Goal: Information Seeking & Learning: Learn about a topic

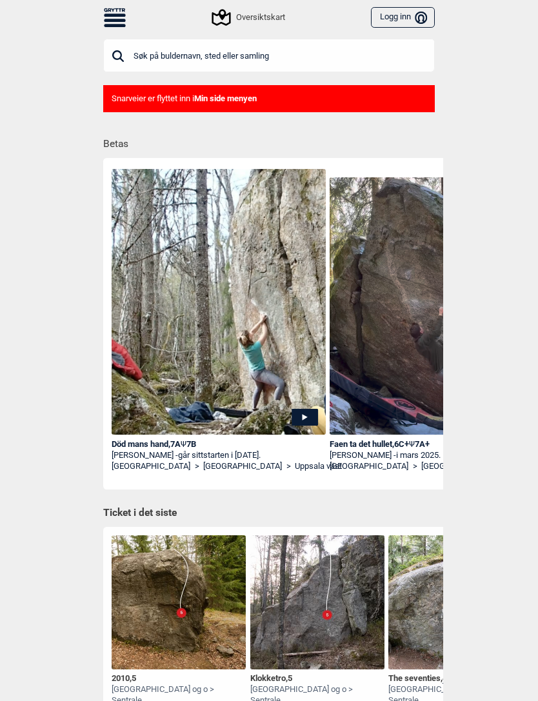
click at [276, 48] on input "text" at bounding box center [268, 56] width 331 height 34
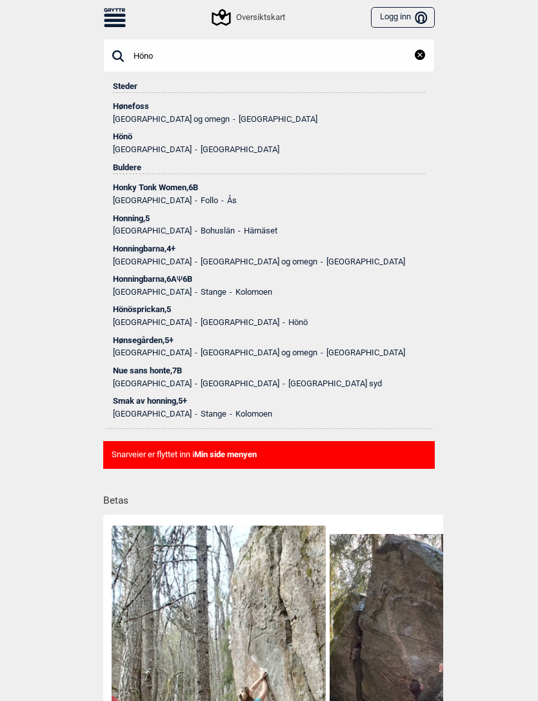
type input "Höno"
click at [190, 139] on div "Hönö" at bounding box center [269, 136] width 312 height 9
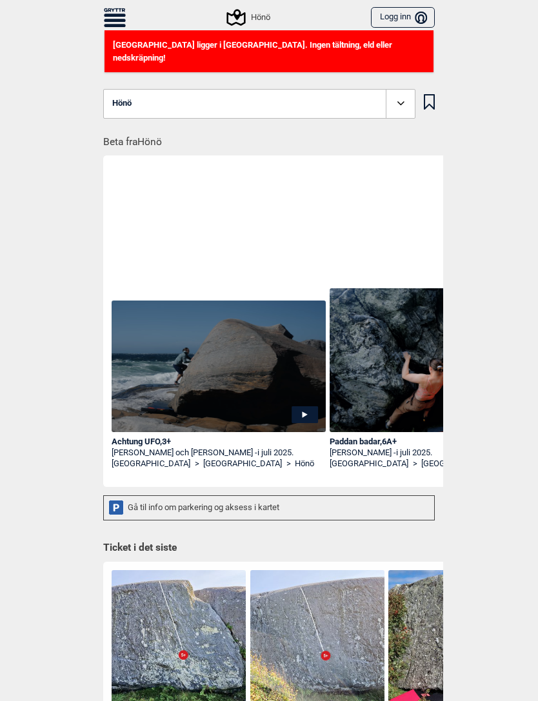
click at [238, 19] on icon at bounding box center [236, 17] width 25 height 25
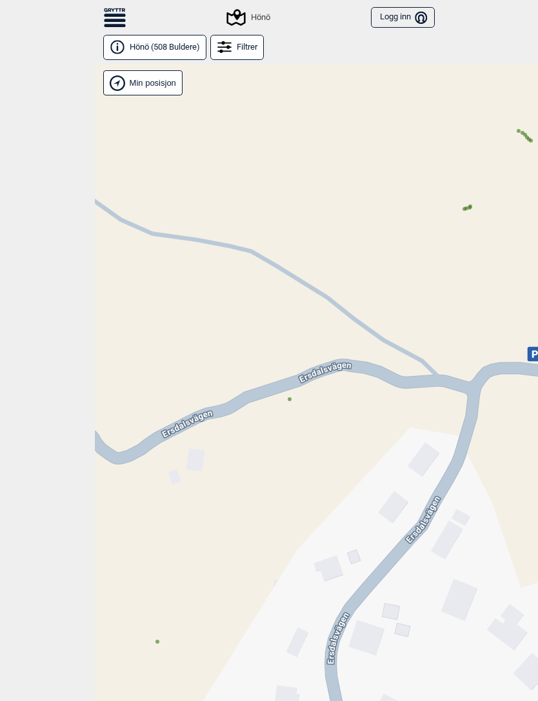
click at [290, 400] on circle at bounding box center [290, 399] width 4 height 4
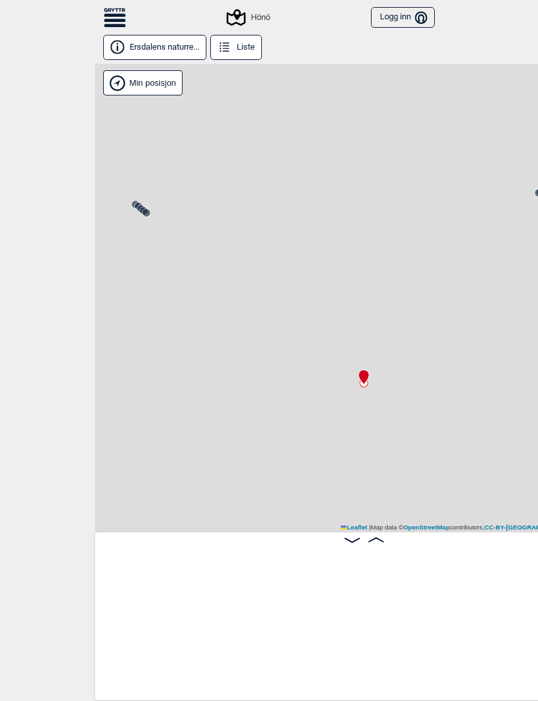
scroll to position [0, 34452]
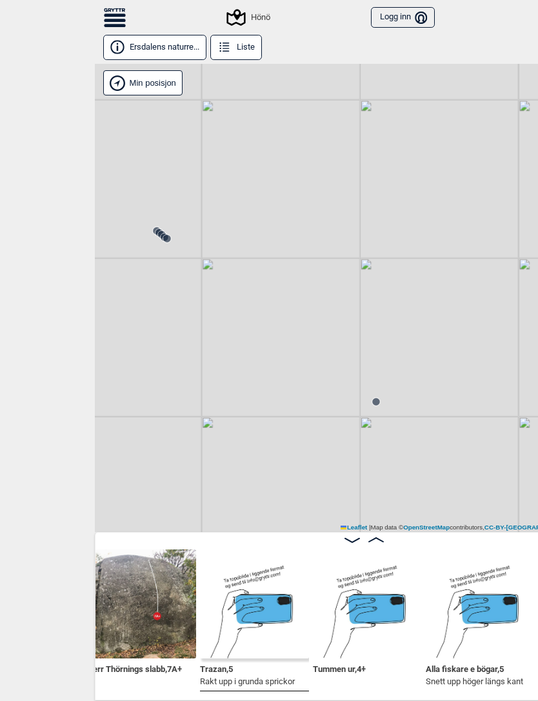
scroll to position [0, 34362]
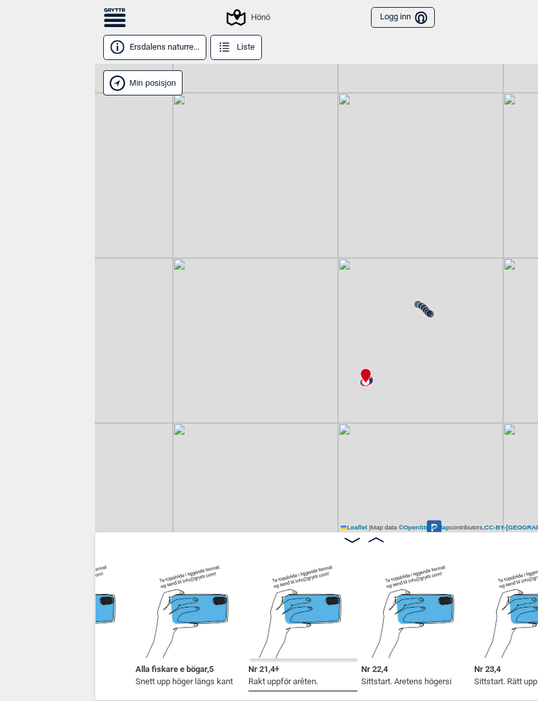
scroll to position [0, 34743]
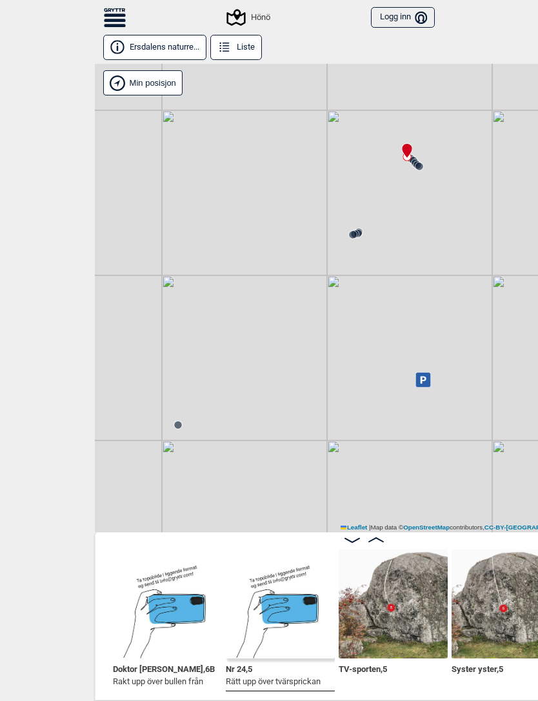
scroll to position [0, 35676]
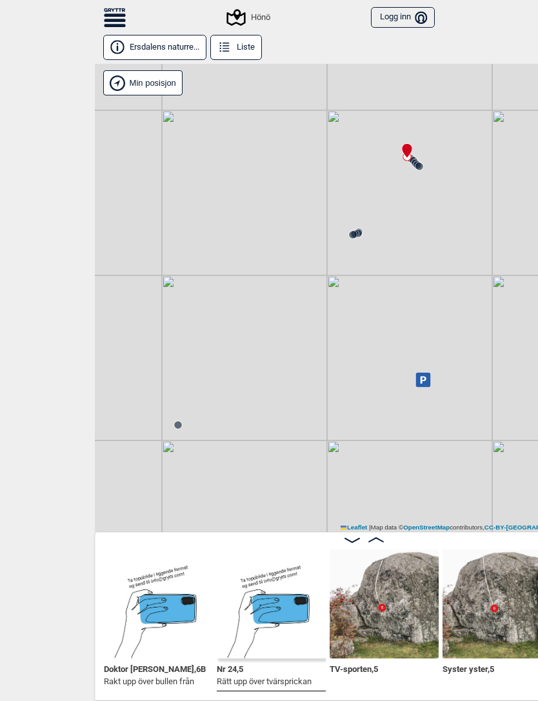
click at [392, 595] on img at bounding box center [384, 603] width 109 height 109
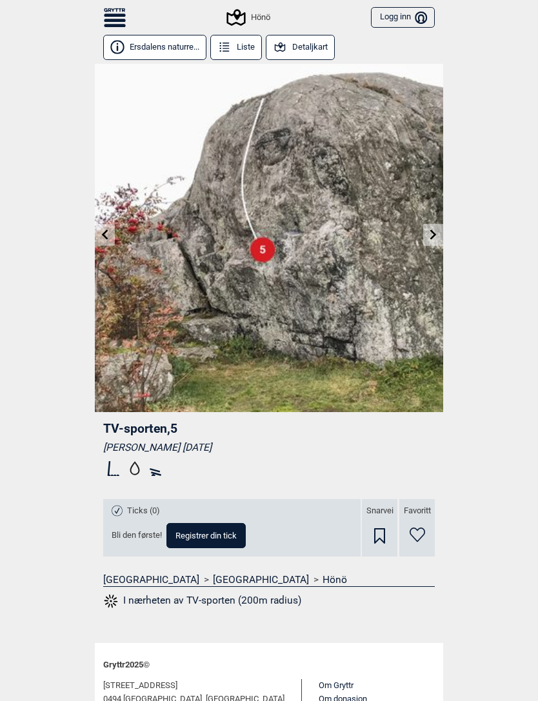
click at [433, 240] on link at bounding box center [433, 234] width 20 height 21
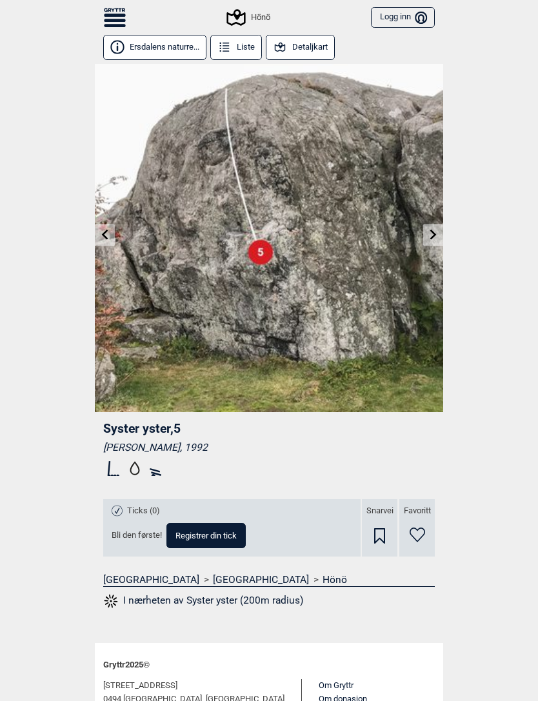
click at [108, 230] on icon at bounding box center [105, 234] width 10 height 10
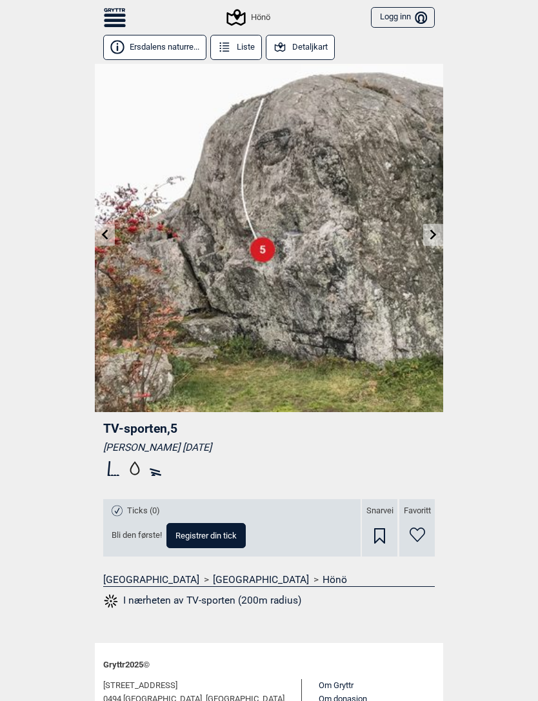
click at [436, 237] on icon at bounding box center [433, 234] width 10 height 10
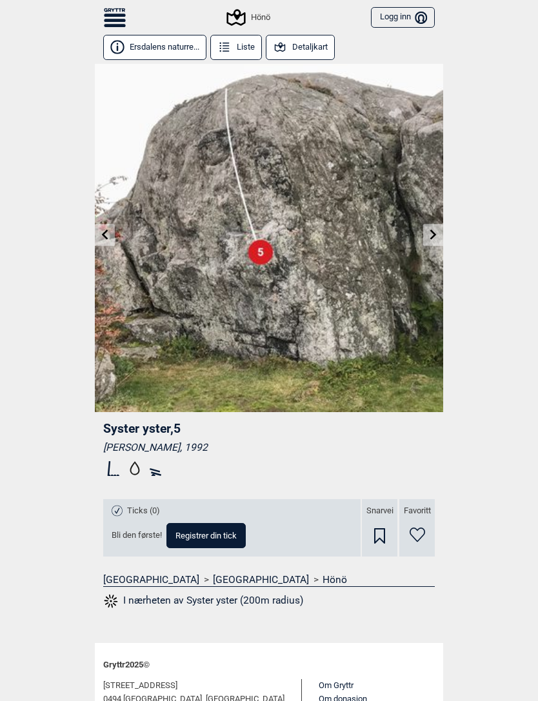
click at [436, 236] on icon at bounding box center [433, 234] width 10 height 10
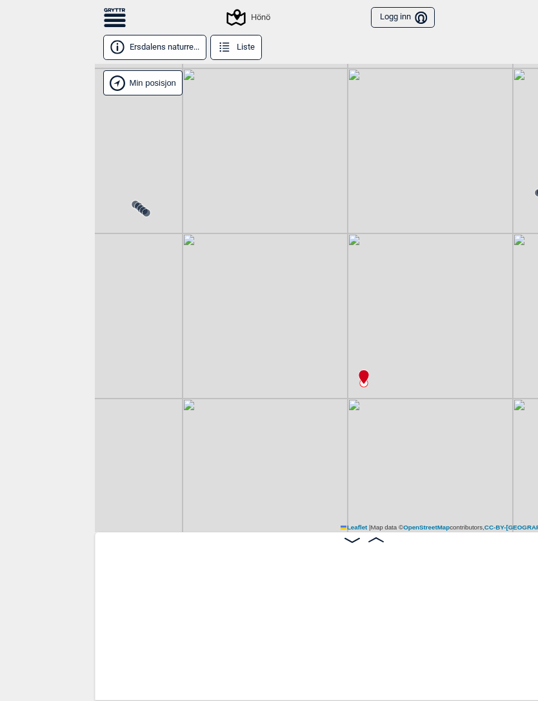
scroll to position [0, 34452]
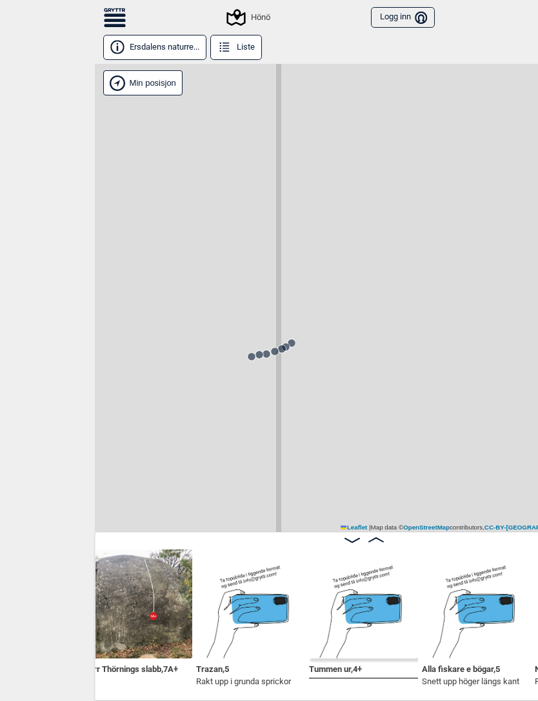
click at [291, 340] on circle at bounding box center [292, 343] width 8 height 8
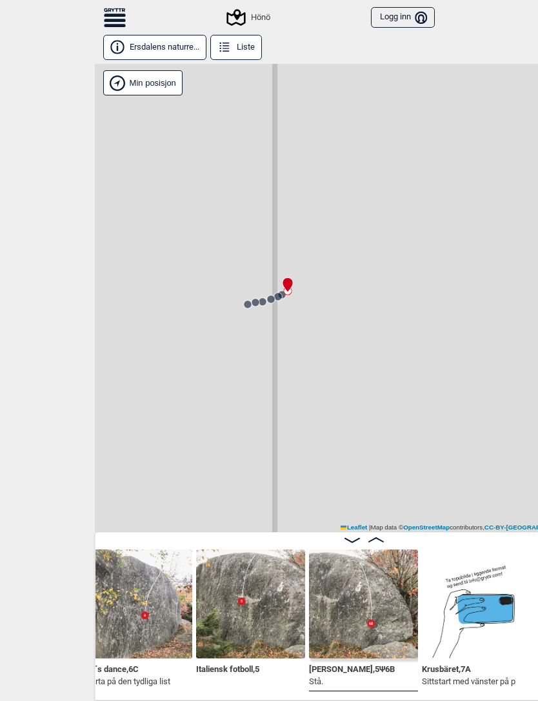
click at [155, 594] on img at bounding box center [137, 603] width 109 height 109
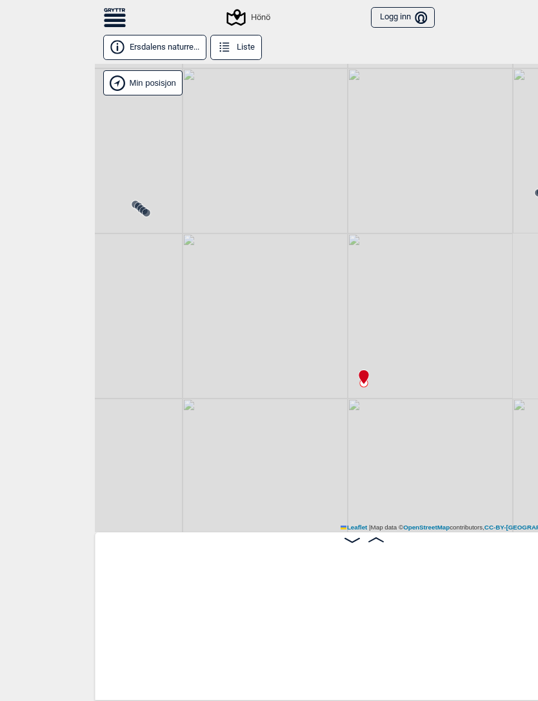
scroll to position [0, 34452]
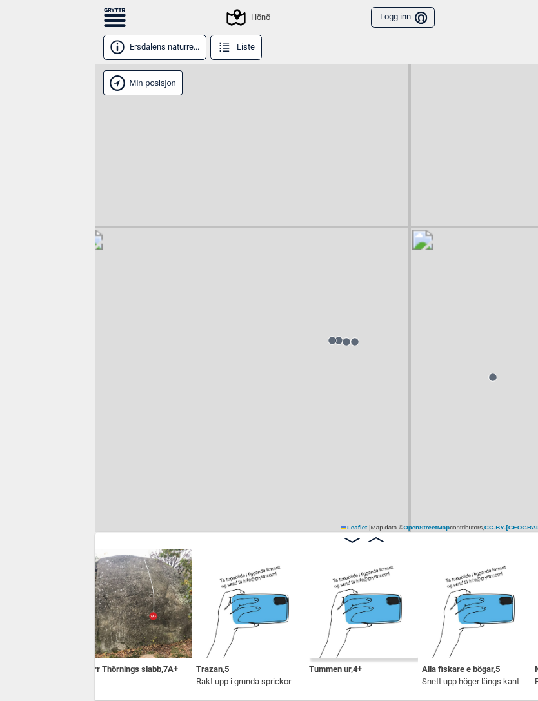
click at [351, 342] on circle at bounding box center [355, 342] width 8 height 8
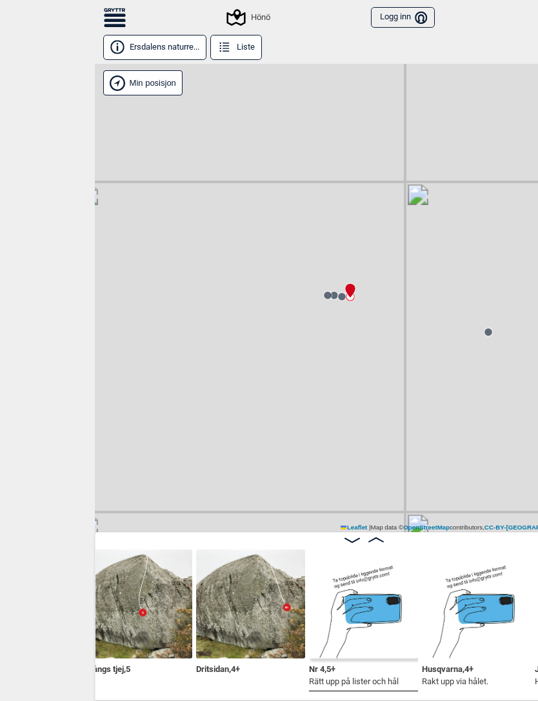
click at [152, 584] on img at bounding box center [137, 603] width 109 height 109
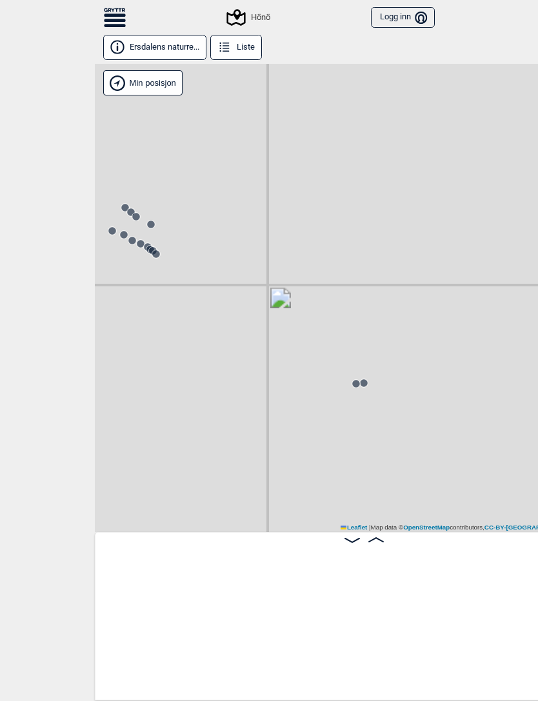
scroll to position [0, 26182]
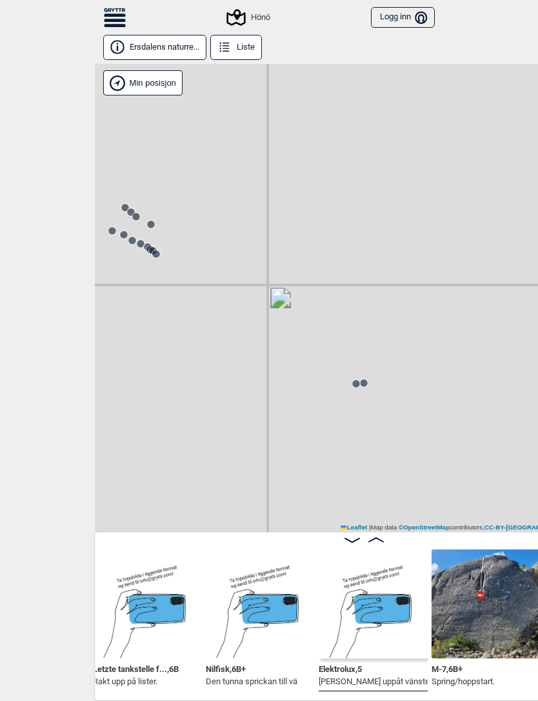
scroll to position [0, 25785]
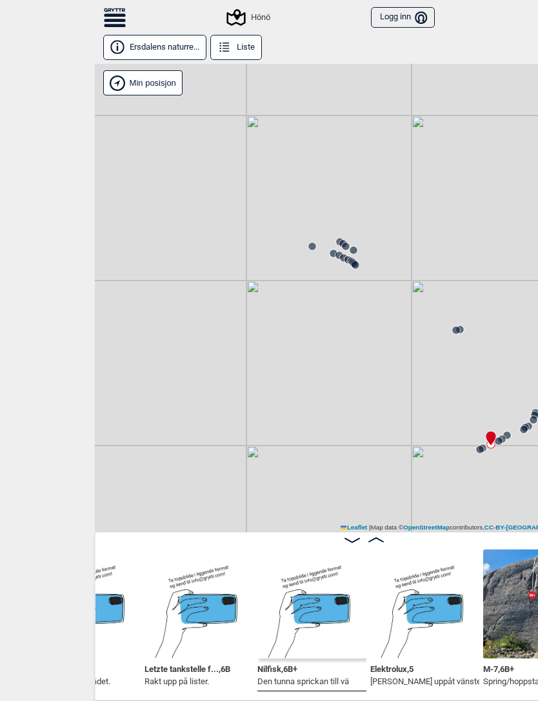
click at [358, 259] on icon at bounding box center [354, 264] width 10 height 10
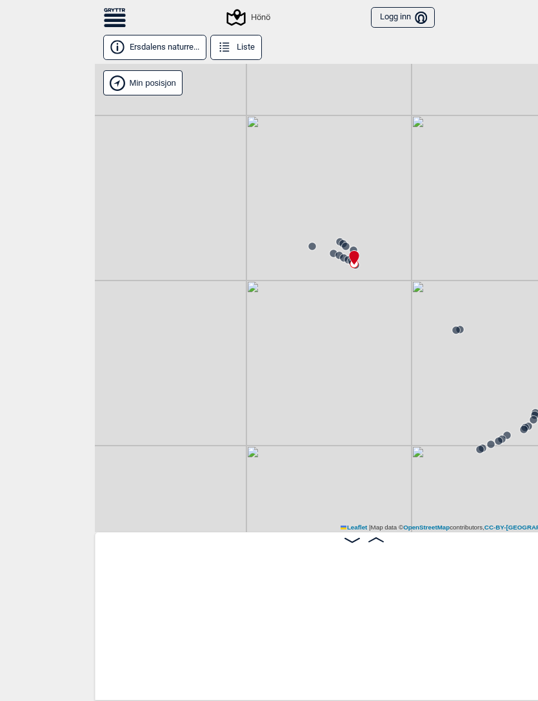
scroll to position [0, 27201]
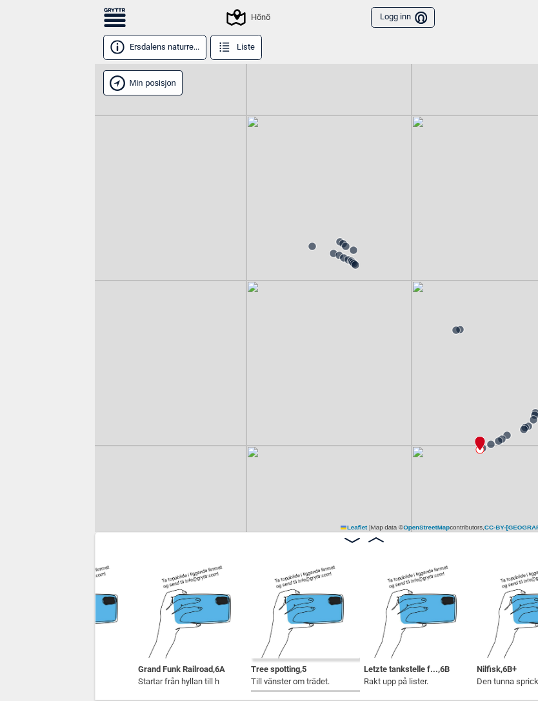
scroll to position [0, 25452]
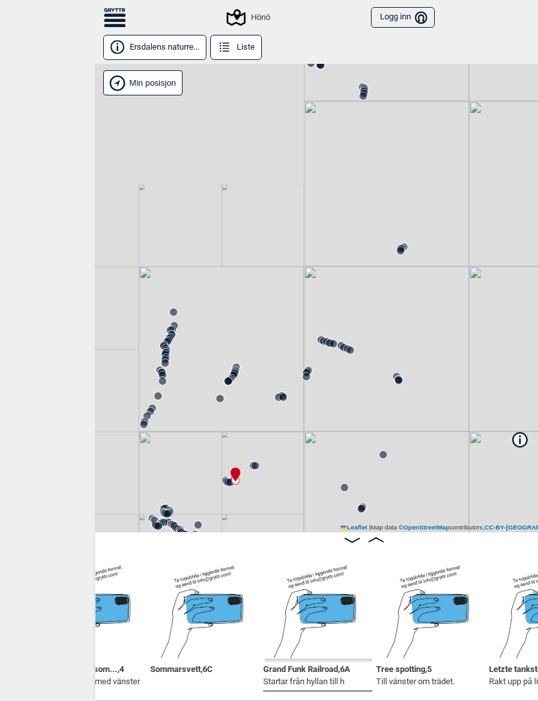
click at [317, 336] on icon at bounding box center [321, 340] width 10 height 10
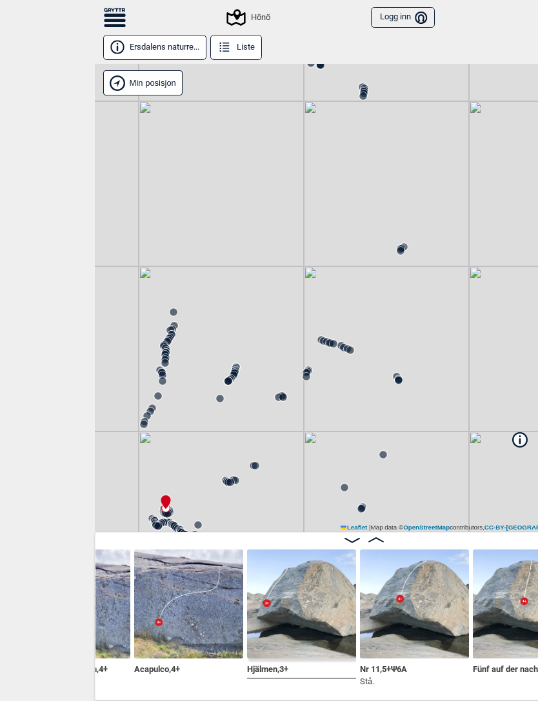
scroll to position [0, 8037]
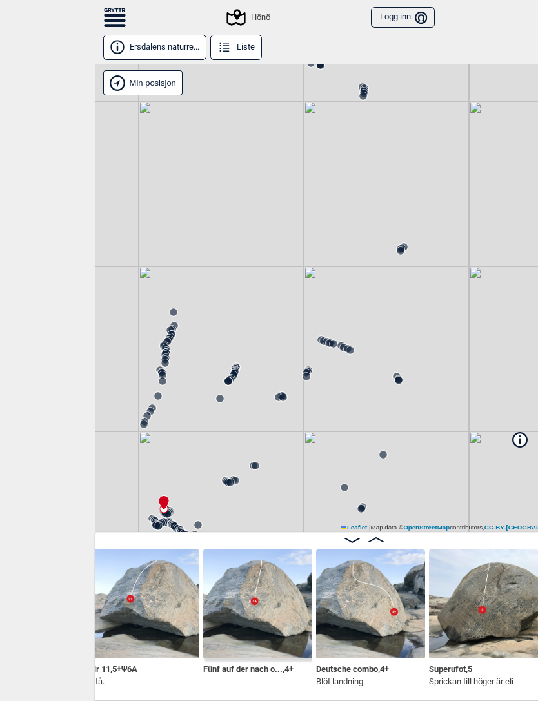
scroll to position [0, 8305]
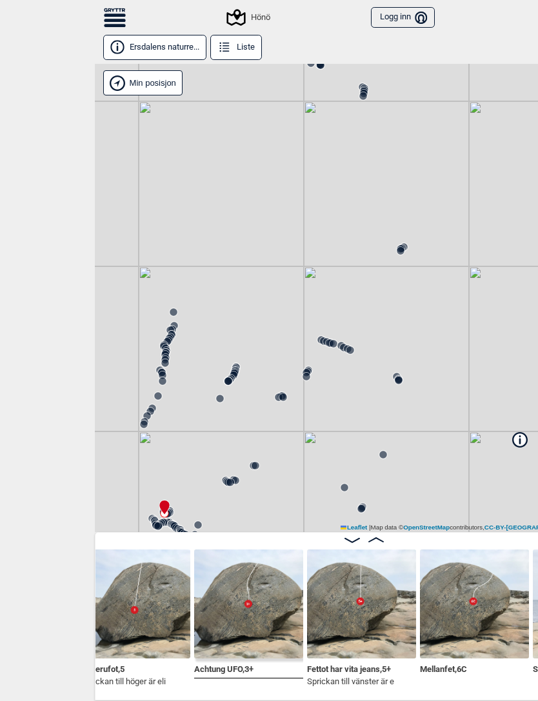
scroll to position [0, 8653]
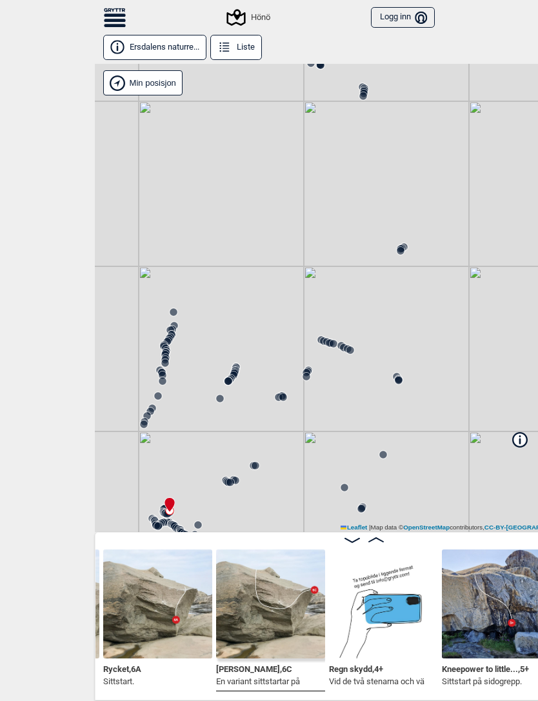
scroll to position [0, 9309]
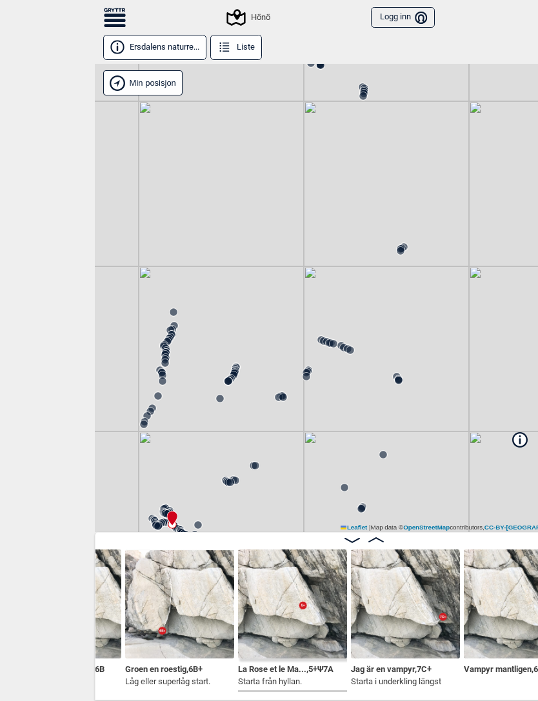
scroll to position [0, 11092]
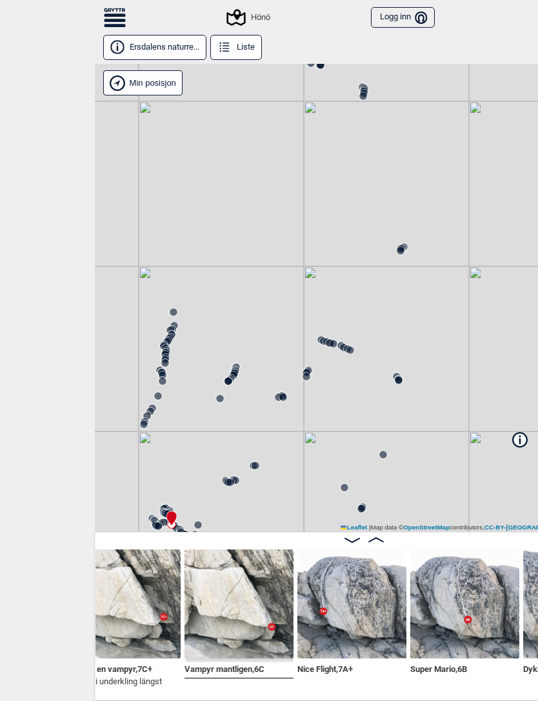
scroll to position [0, 11371]
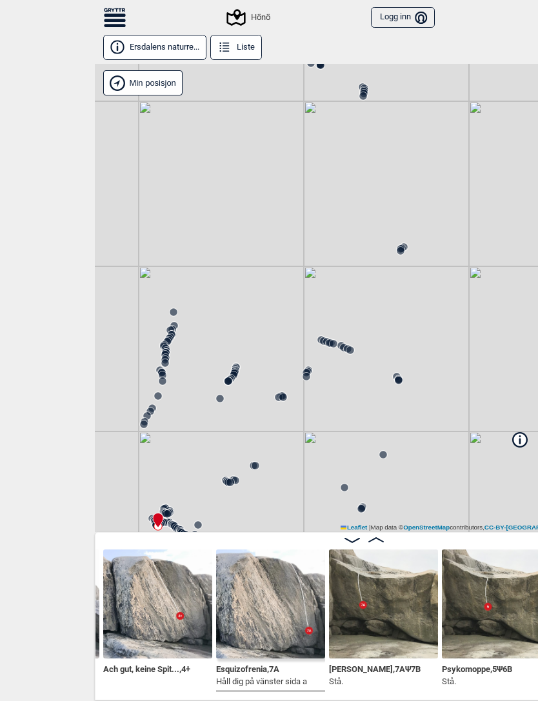
scroll to position [0, 12242]
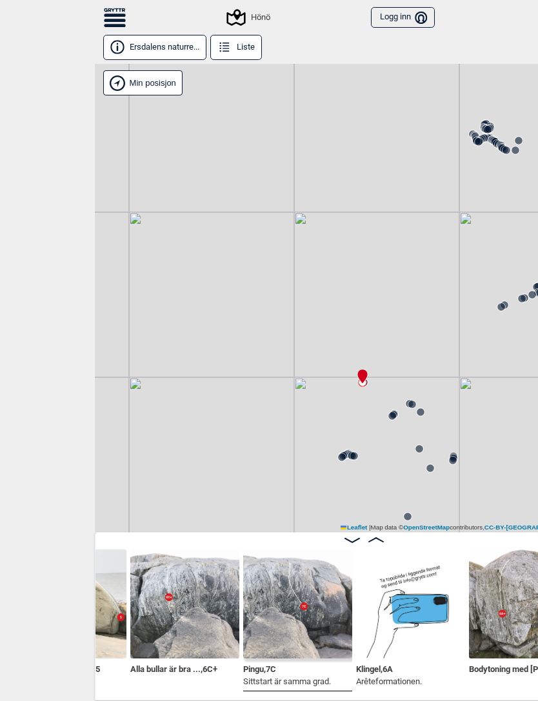
scroll to position [0, 13344]
click at [304, 604] on img at bounding box center [296, 603] width 109 height 109
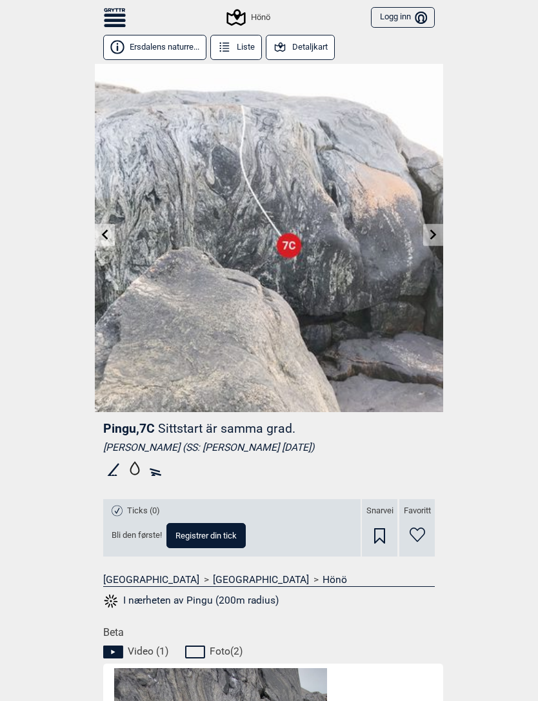
click at [435, 238] on icon at bounding box center [433, 234] width 10 height 10
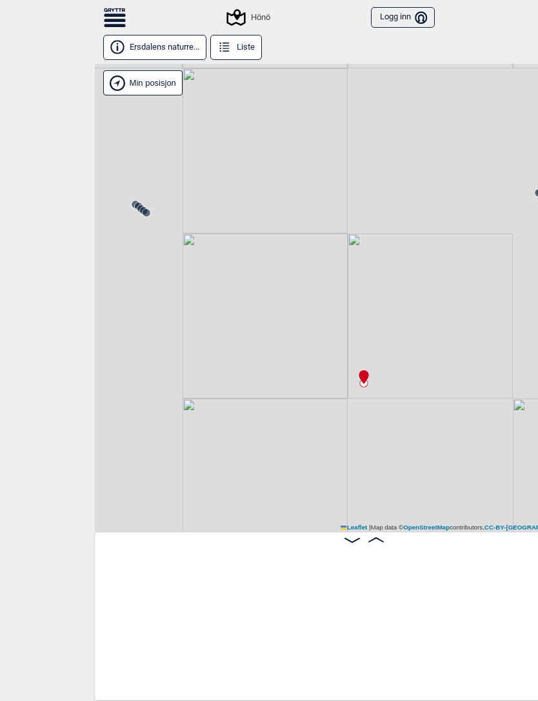
scroll to position [0, 34452]
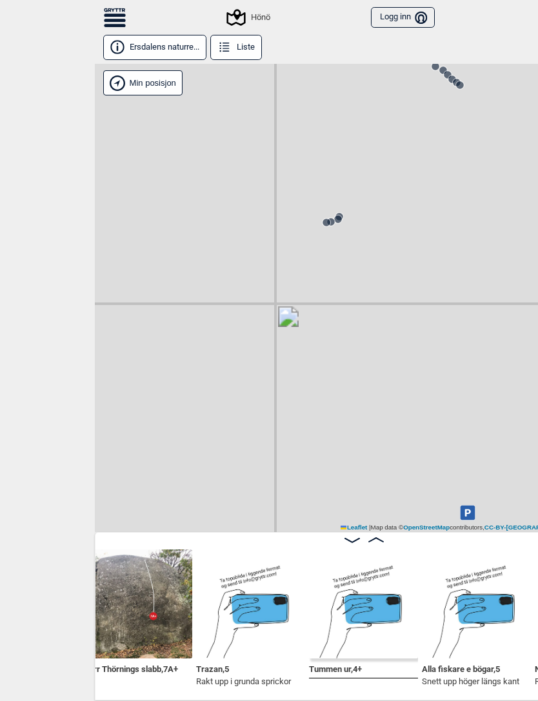
click at [342, 208] on div "Hönö" at bounding box center [364, 298] width 538 height 468
click at [333, 215] on icon at bounding box center [338, 219] width 10 height 10
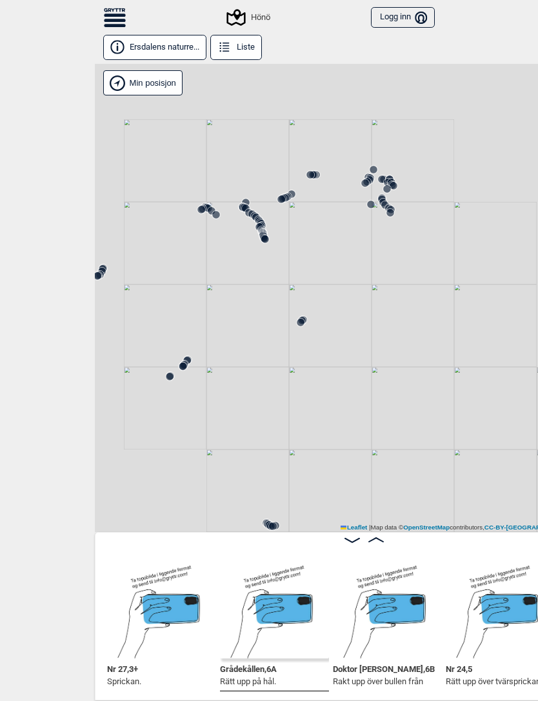
scroll to position [0, 35442]
